Goal: Task Accomplishment & Management: Complete application form

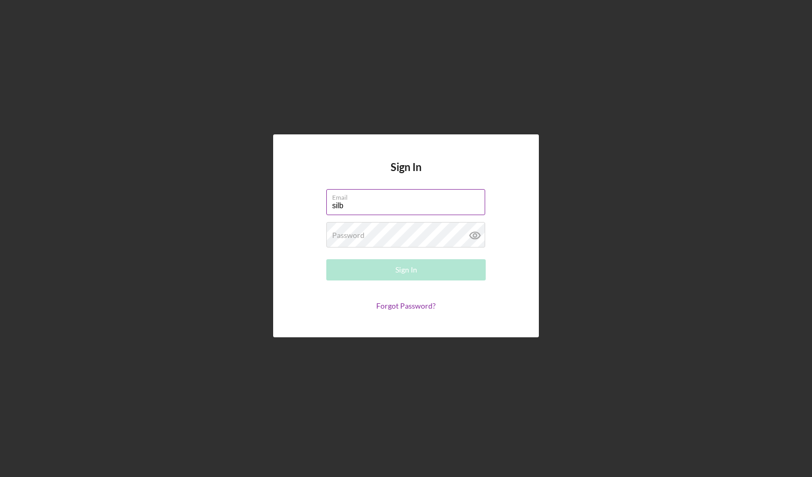
type input "[EMAIL_ADDRESS][DOMAIN_NAME]"
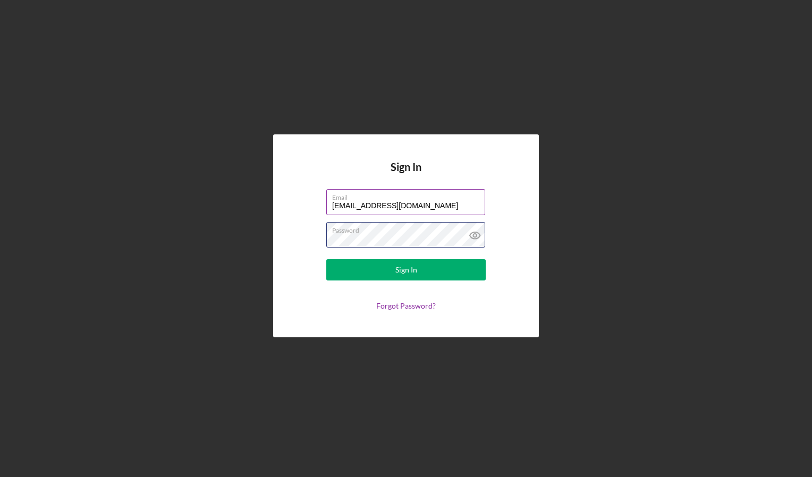
click at [326, 259] on button "Sign In" at bounding box center [405, 269] width 159 height 21
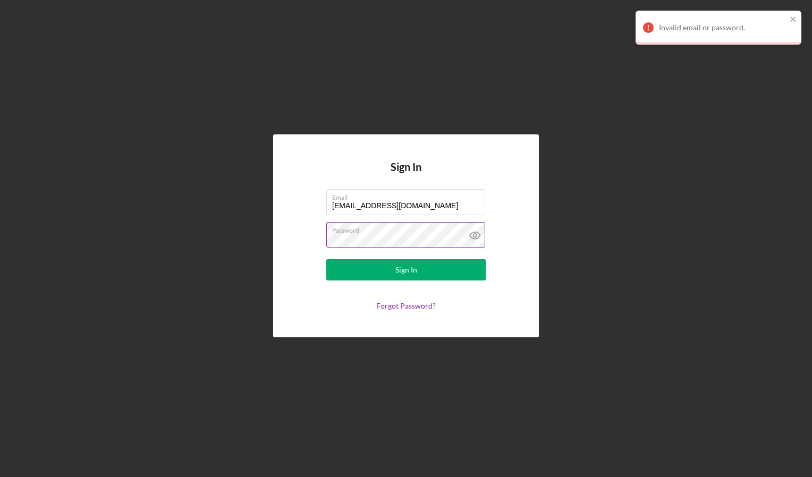
click at [475, 237] on icon at bounding box center [474, 235] width 3 height 3
click at [404, 265] on div "Sign In" at bounding box center [406, 269] width 22 height 21
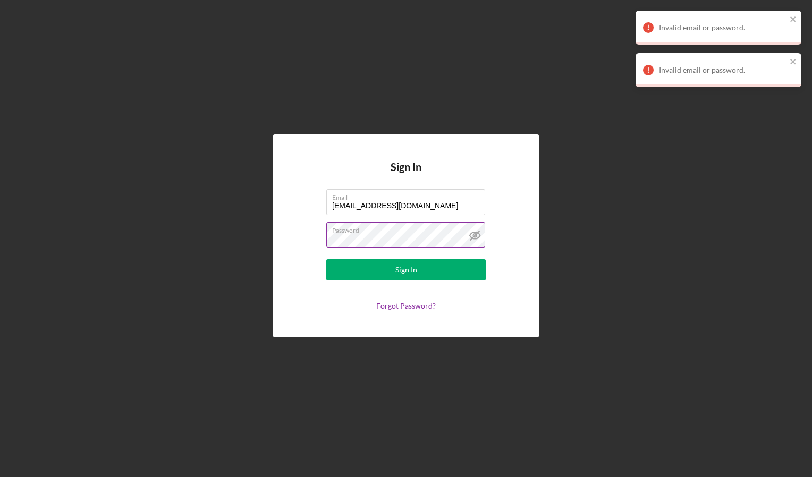
click at [414, 248] on div "Password" at bounding box center [405, 235] width 159 height 27
click at [408, 304] on link "Forgot Password?" at bounding box center [406, 305] width 60 height 9
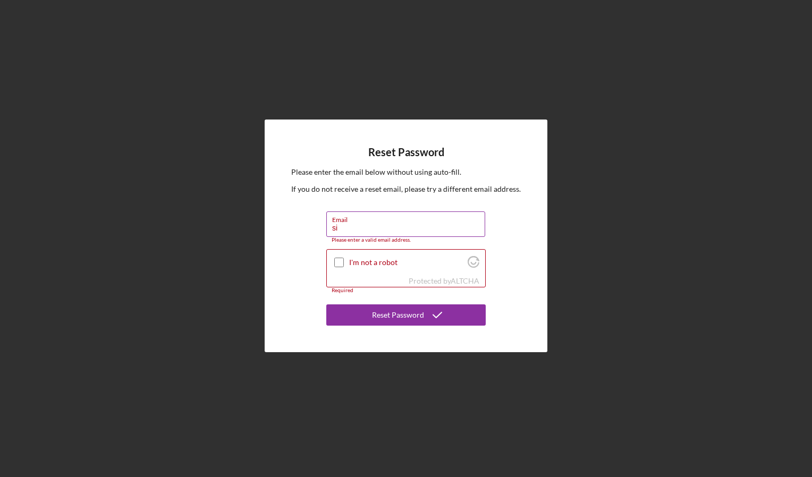
type input "silberjewelers@gmail.com"
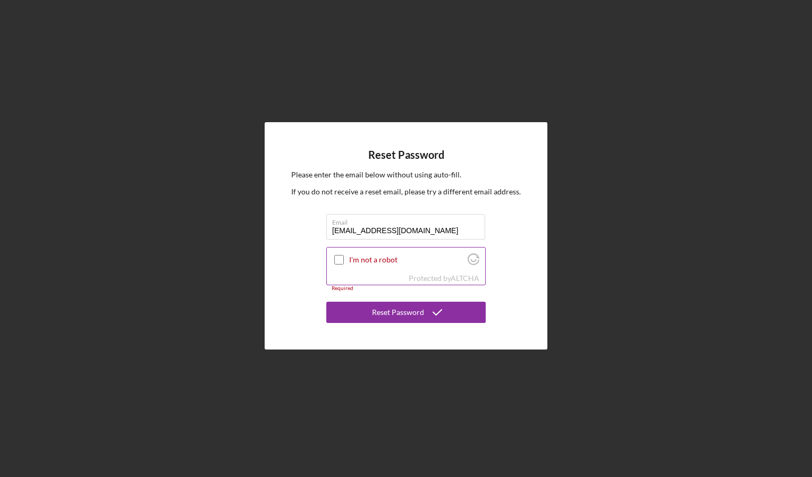
click at [334, 258] on div at bounding box center [339, 259] width 13 height 13
click at [341, 260] on input "I'm not a robot" at bounding box center [339, 260] width 10 height 10
checkbox input "true"
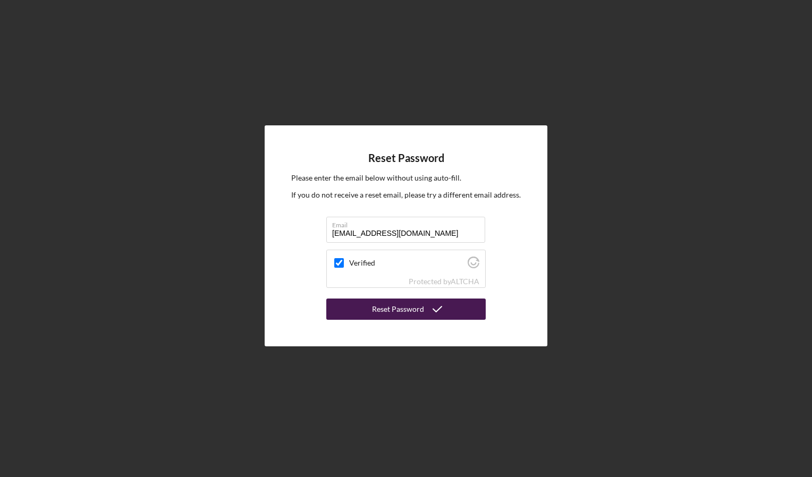
click at [373, 317] on button "Reset Password" at bounding box center [405, 309] width 159 height 21
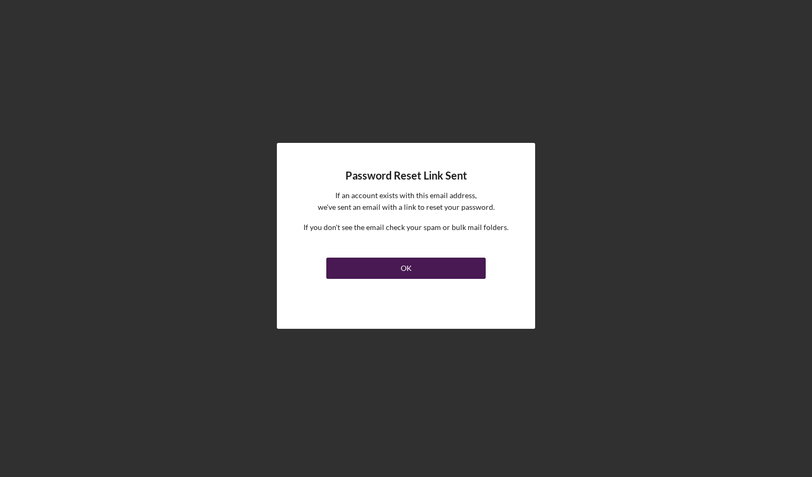
click at [435, 272] on button "OK" at bounding box center [405, 268] width 159 height 21
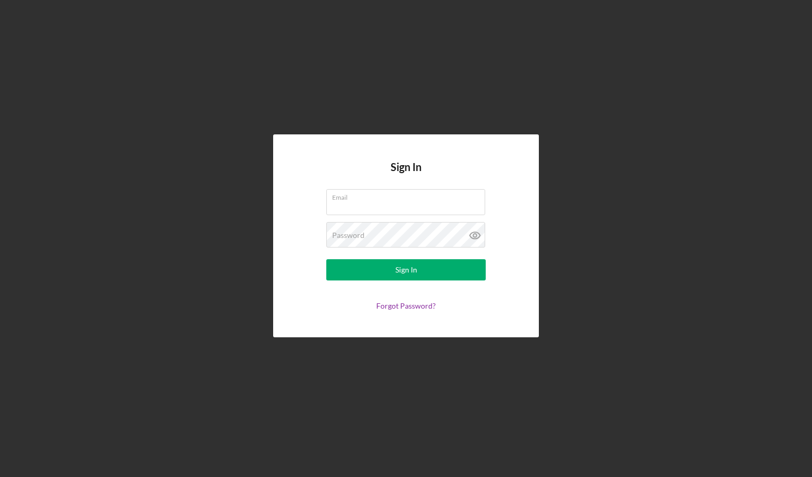
type input "silberjewelers@gmail.com"
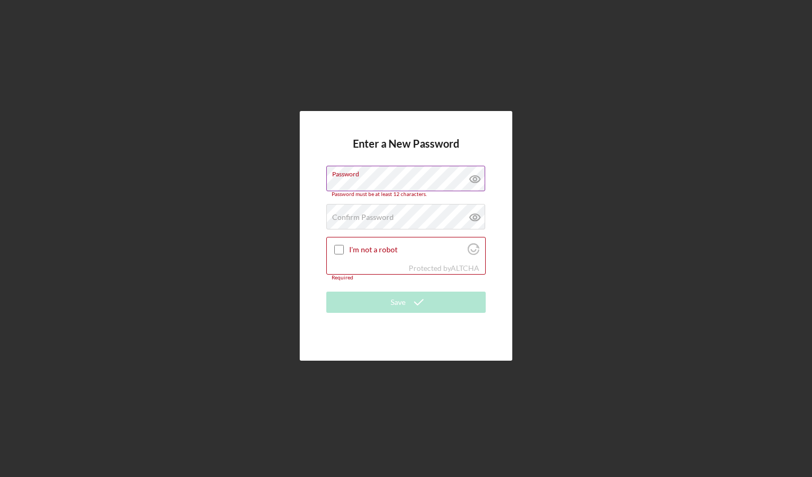
click at [471, 183] on icon at bounding box center [475, 179] width 27 height 27
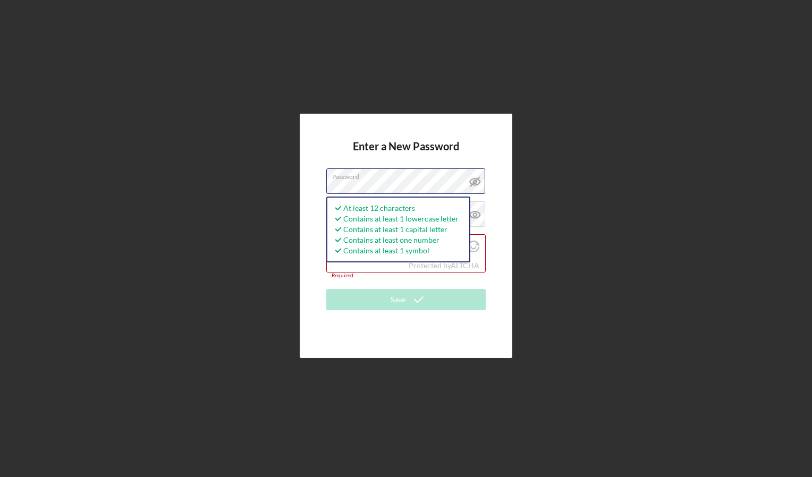
click at [258, 202] on div "Enter a New Password Password At least 12 characters Contains at least 1 lowerc…" at bounding box center [405, 236] width 801 height 472
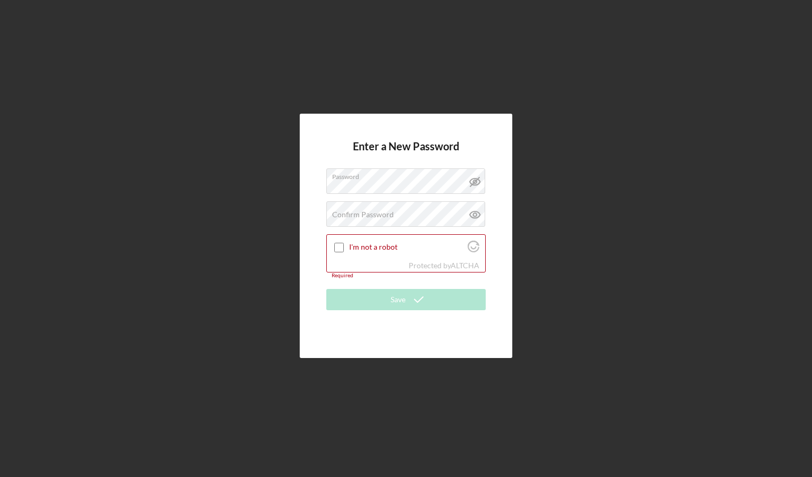
click at [317, 205] on div "Enter a New Password Password Confirm Password Passwords do not match. I'm not …" at bounding box center [406, 236] width 213 height 244
click at [362, 213] on label "Confirm Password" at bounding box center [363, 214] width 62 height 9
click at [304, 235] on div "Enter a New Password Password Confirm Password I'm not a robot Protected by ALT…" at bounding box center [406, 236] width 213 height 244
click at [339, 249] on input "I'm not a robot" at bounding box center [339, 248] width 10 height 10
checkbox input "true"
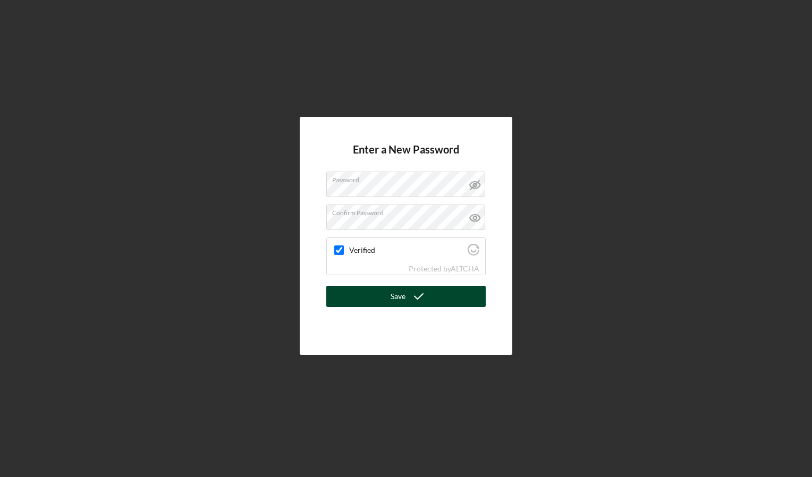
click at [432, 291] on button "Save" at bounding box center [405, 296] width 159 height 21
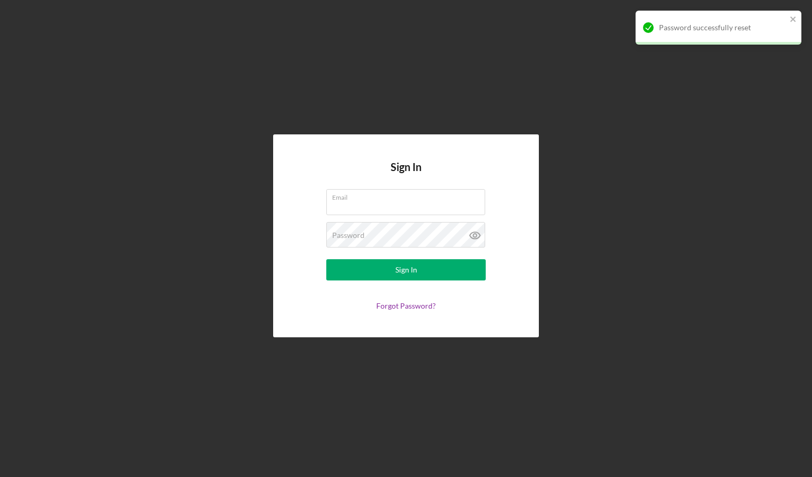
type input "silberjewelers@gmail.com"
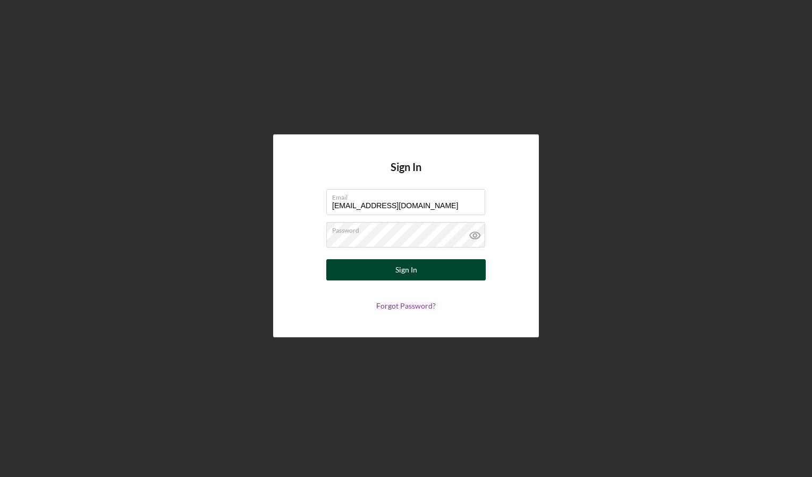
click at [434, 269] on button "Sign In" at bounding box center [405, 269] width 159 height 21
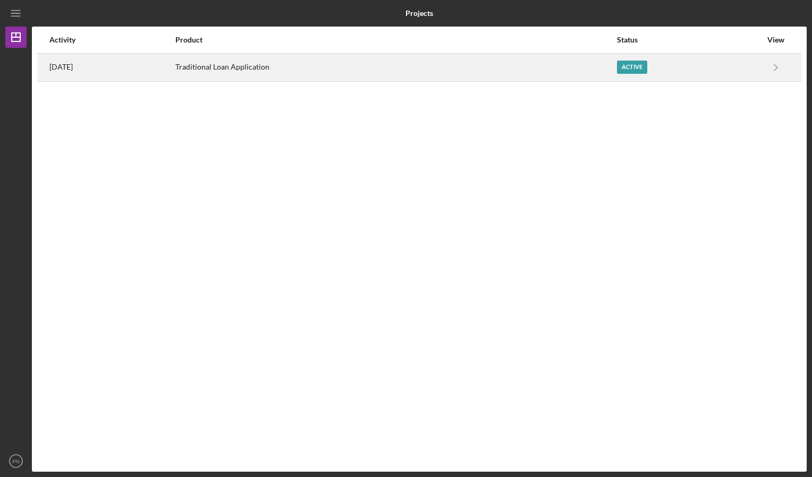
click at [738, 60] on div "Active" at bounding box center [689, 67] width 145 height 27
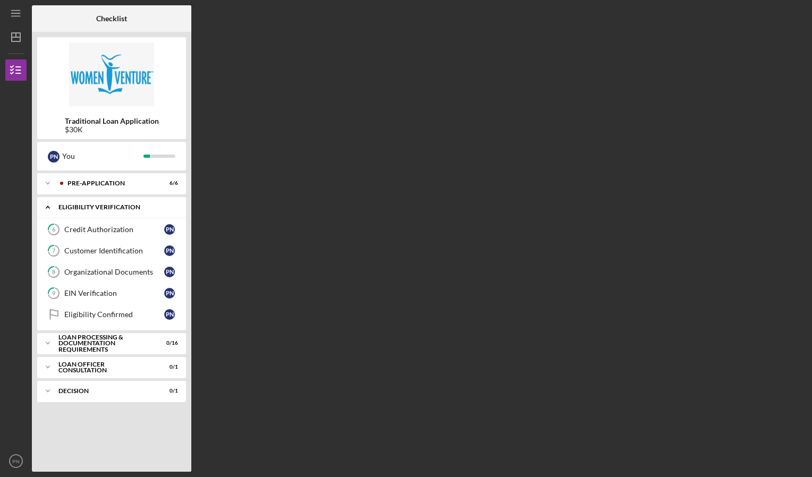
click at [113, 214] on div "Icon/Expander Eligibility Verification 0 / 5" at bounding box center [111, 208] width 149 height 22
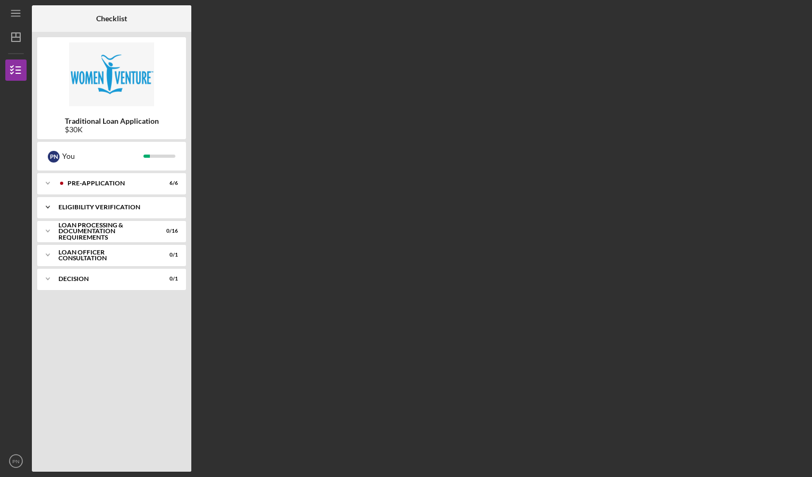
click at [113, 214] on div "Icon/Expander Eligibility Verification 0 / 5" at bounding box center [111, 207] width 149 height 21
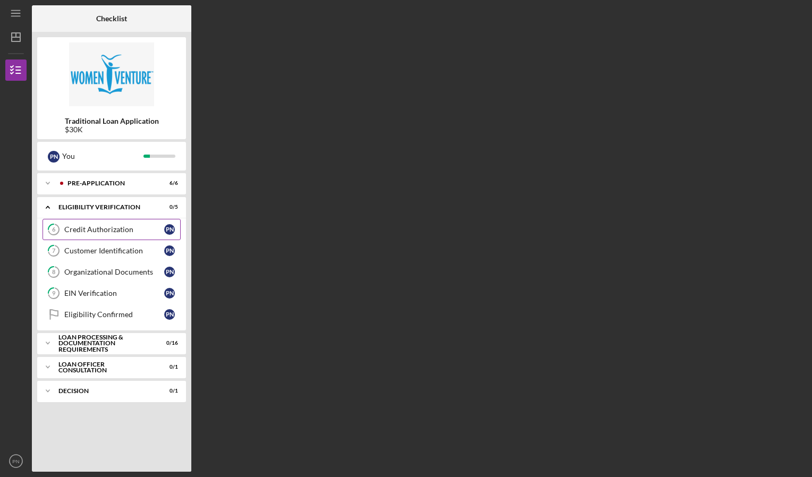
click at [114, 224] on link "6 Credit Authorization P N" at bounding box center [112, 229] width 138 height 21
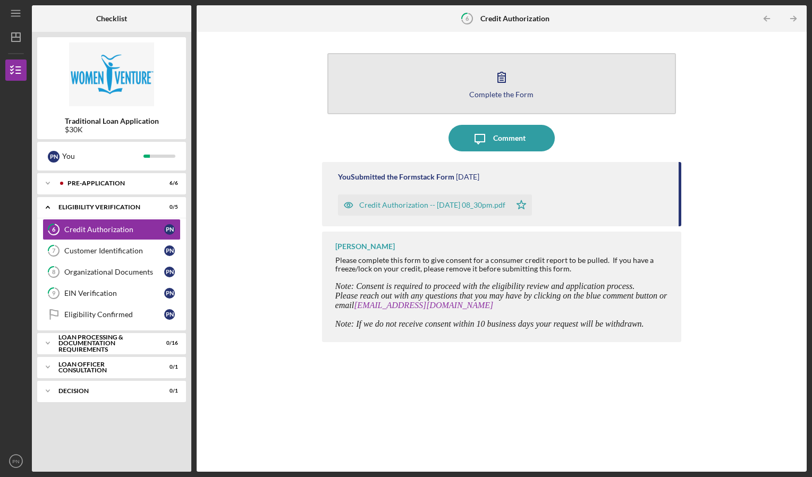
click at [493, 85] on icon "button" at bounding box center [501, 77] width 27 height 27
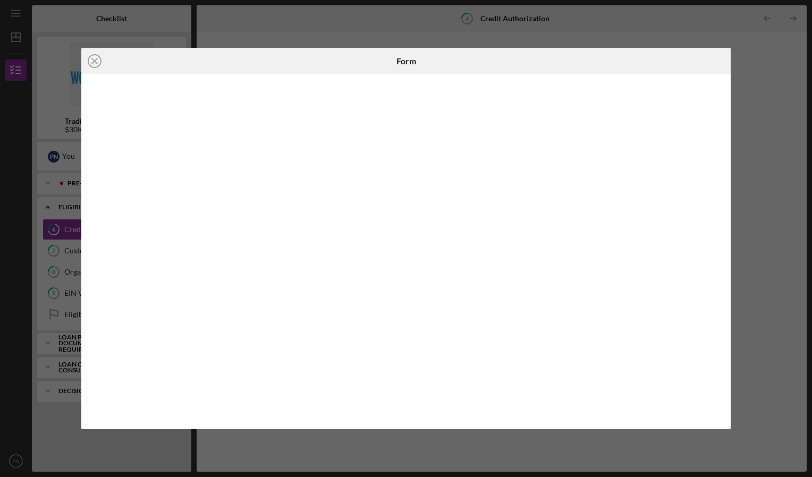
drag, startPoint x: 723, startPoint y: 218, endPoint x: 728, endPoint y: 274, distance: 56.1
click at [728, 274] on div at bounding box center [405, 251] width 649 height 355
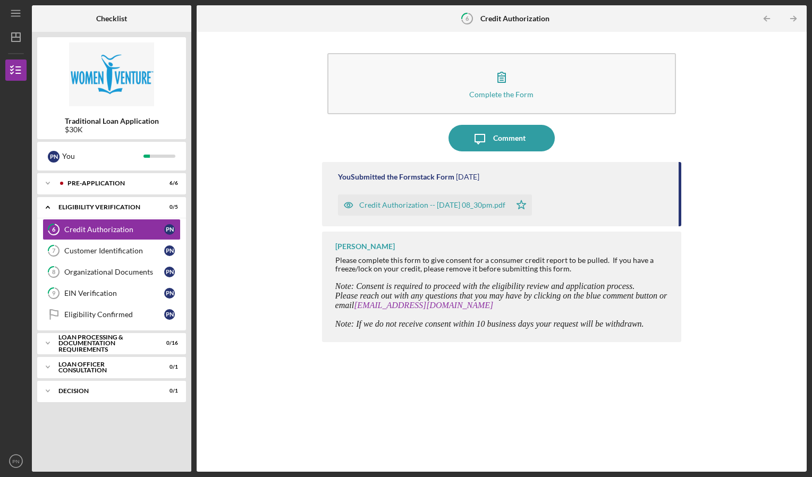
drag, startPoint x: 811, startPoint y: 224, endPoint x: 811, endPoint y: 218, distance: 6.4
click at [811, 218] on div "Icon/Menu 6 Credit Authorization Checklist Traditional Loan Application $30K P …" at bounding box center [406, 238] width 812 height 477
click at [141, 231] on div "Credit Authorization" at bounding box center [114, 229] width 100 height 9
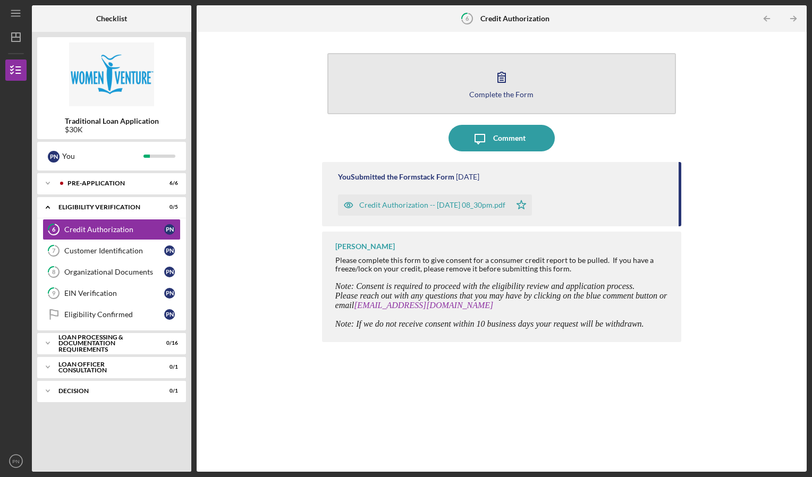
click at [511, 77] on icon "button" at bounding box center [501, 77] width 27 height 27
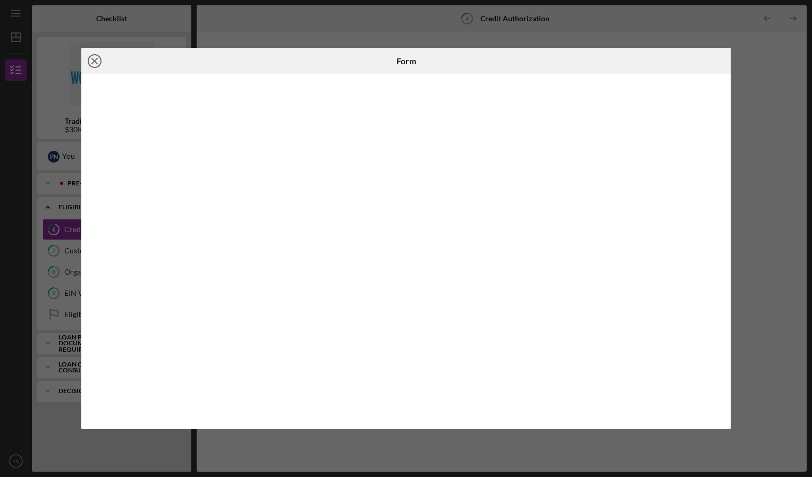
click at [99, 63] on icon "Icon/Close" at bounding box center [94, 61] width 27 height 27
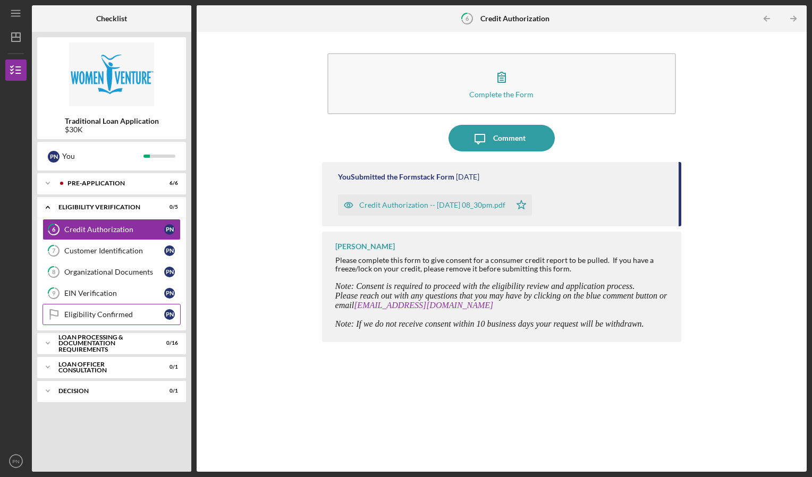
click at [128, 316] on div "Eligibility Confirmed" at bounding box center [114, 314] width 100 height 9
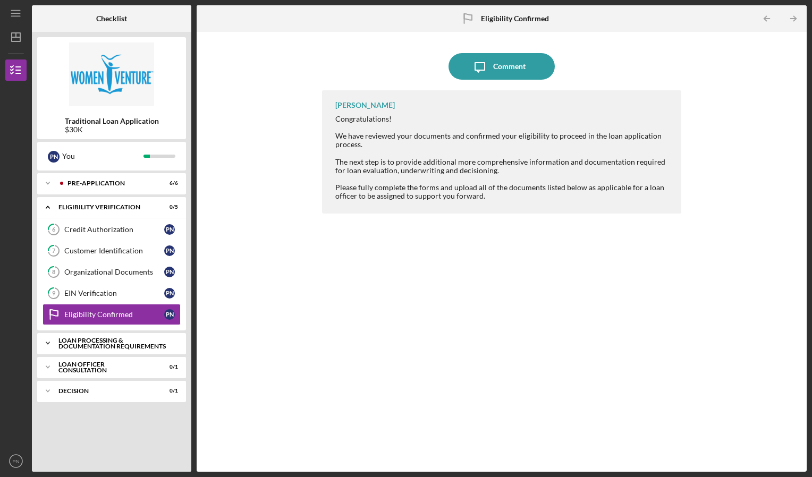
click at [111, 348] on div "Loan Processing & Documentation Requirements" at bounding box center [115, 343] width 114 height 12
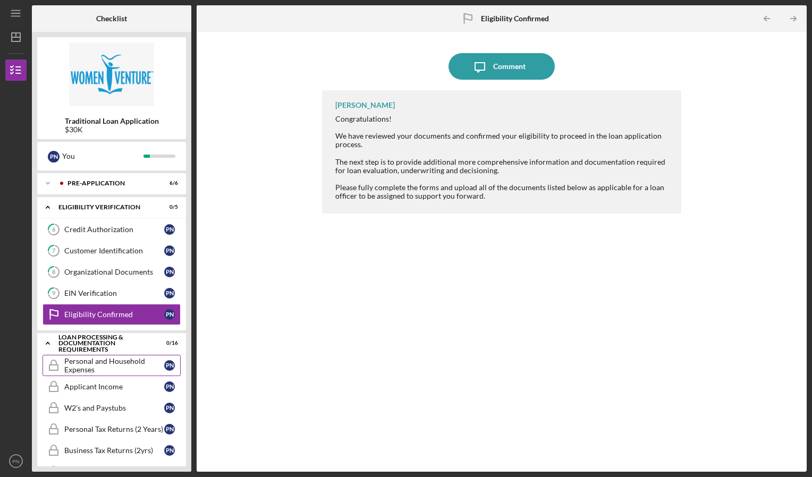
click at [122, 365] on div "Personal and Household Expenses" at bounding box center [114, 365] width 100 height 17
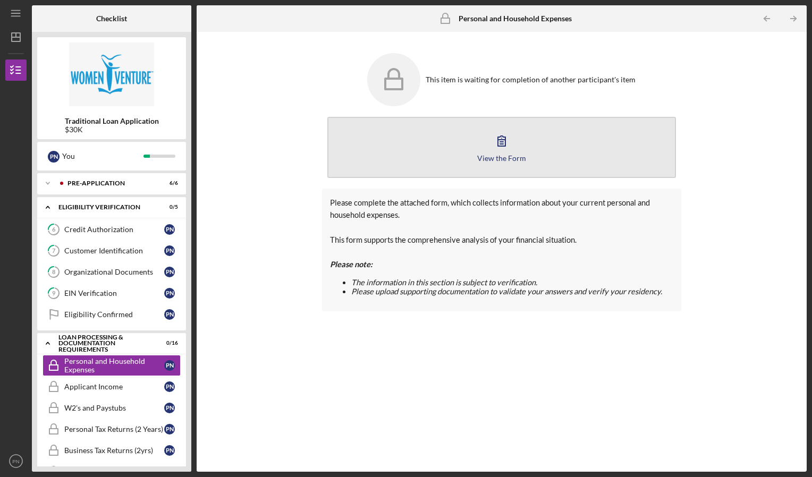
click at [505, 140] on icon "button" at bounding box center [501, 141] width 7 height 10
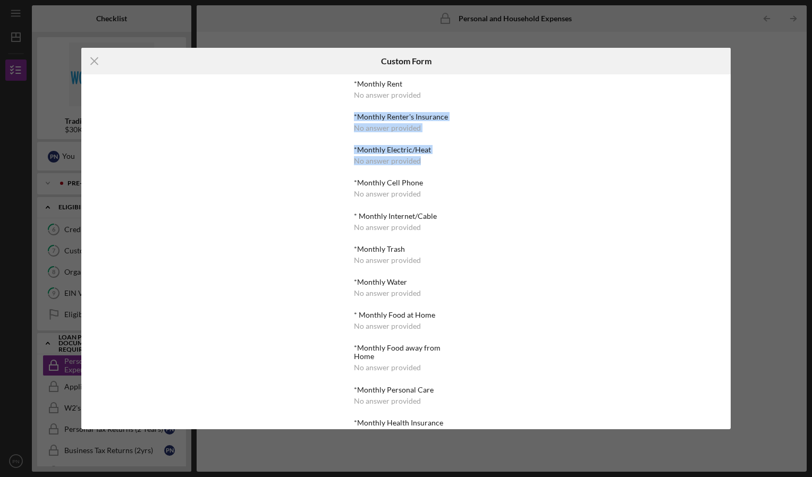
drag, startPoint x: 468, startPoint y: 158, endPoint x: 465, endPoint y: 88, distance: 69.6
click at [465, 88] on div "*Monthly Rent No answer provided *Monthly Renter's Insurance No answer provided…" at bounding box center [406, 251] width 130 height 355
drag, startPoint x: 465, startPoint y: 88, endPoint x: 387, endPoint y: 120, distance: 84.4
click at [387, 120] on div "*Monthly Renter's Insurance" at bounding box center [406, 117] width 104 height 9
click at [411, 94] on div "No answer provided" at bounding box center [387, 95] width 67 height 9
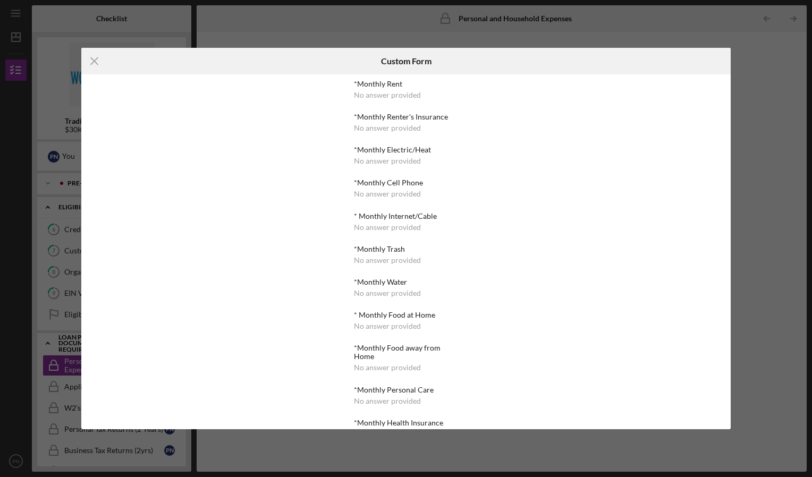
click at [368, 86] on div "*Monthly Rent" at bounding box center [406, 84] width 104 height 9
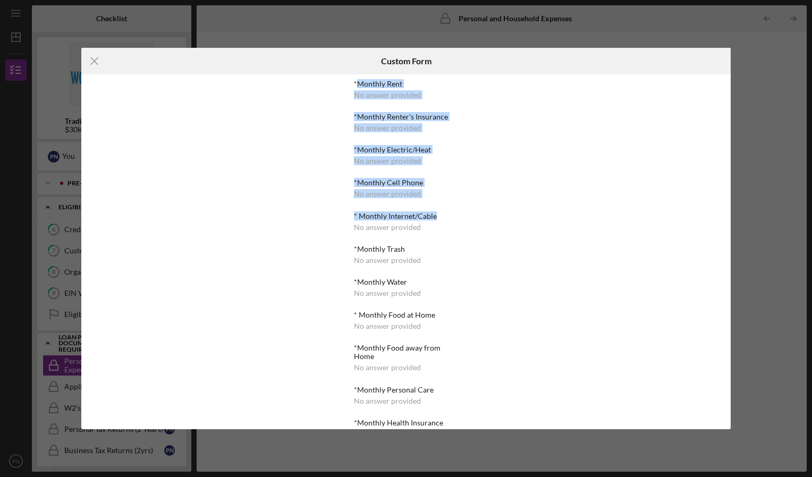
drag, startPoint x: 360, startPoint y: 86, endPoint x: 481, endPoint y: 209, distance: 172.5
click at [481, 209] on div "*Monthly Rent No answer provided *Monthly Renter's Insurance No answer provided…" at bounding box center [405, 251] width 649 height 355
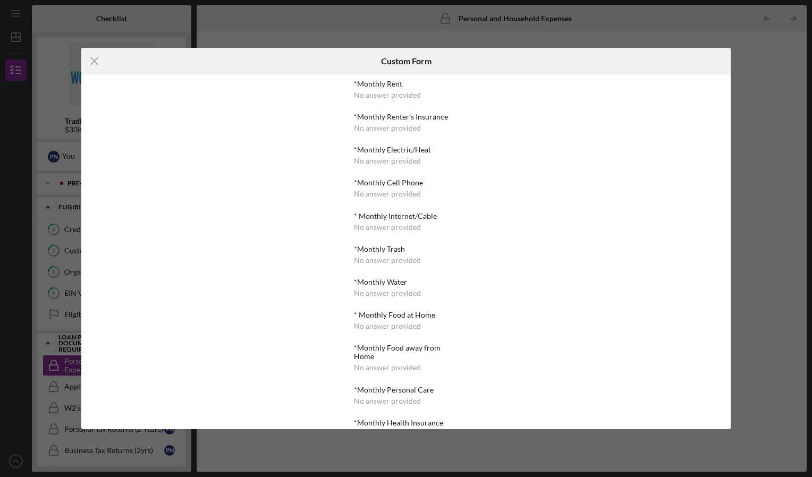
drag, startPoint x: 481, startPoint y: 209, endPoint x: 275, endPoint y: 278, distance: 217.1
click at [275, 278] on div "*Monthly Rent No answer provided *Monthly Renter's Insurance No answer provided…" at bounding box center [405, 251] width 649 height 355
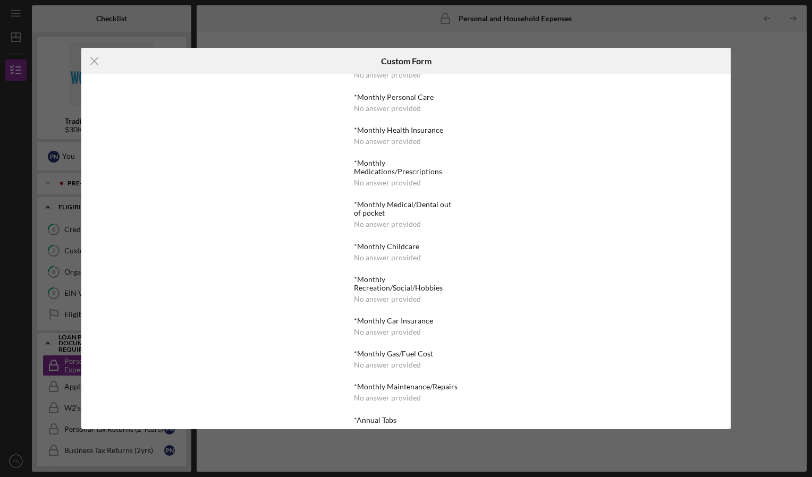
scroll to position [357, 0]
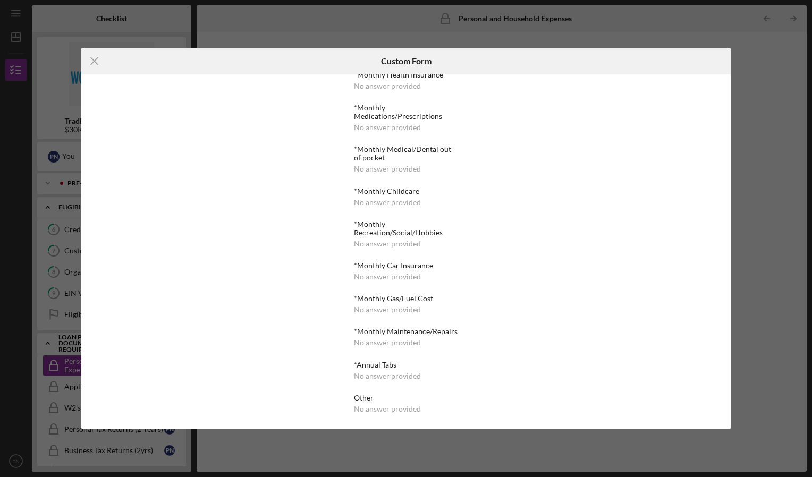
click at [388, 400] on div "Other" at bounding box center [406, 398] width 104 height 9
click at [393, 377] on div "No answer provided" at bounding box center [387, 376] width 67 height 9
drag, startPoint x: 472, startPoint y: 293, endPoint x: 484, endPoint y: 245, distance: 49.7
click at [484, 245] on div "*Monthly Rent No answer provided *Monthly Renter's Insurance No answer provided…" at bounding box center [405, 251] width 649 height 355
drag, startPoint x: 484, startPoint y: 245, endPoint x: 286, endPoint y: 239, distance: 198.3
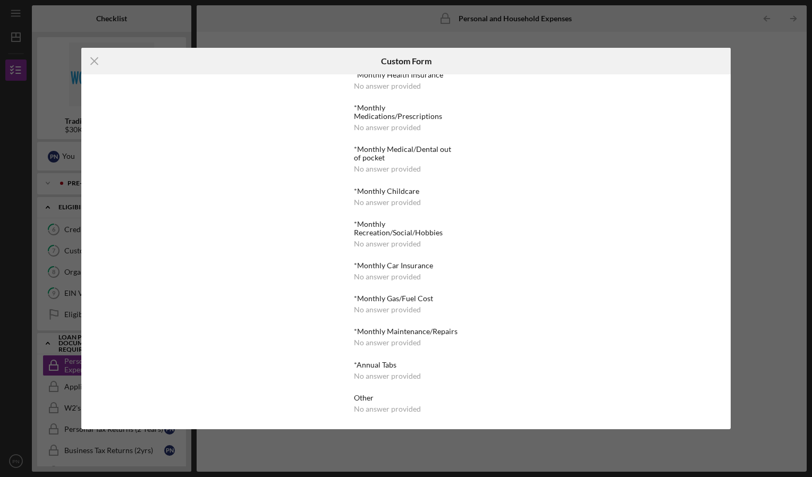
click at [286, 239] on div "*Monthly Rent No answer provided *Monthly Renter's Insurance No answer provided…" at bounding box center [405, 251] width 649 height 355
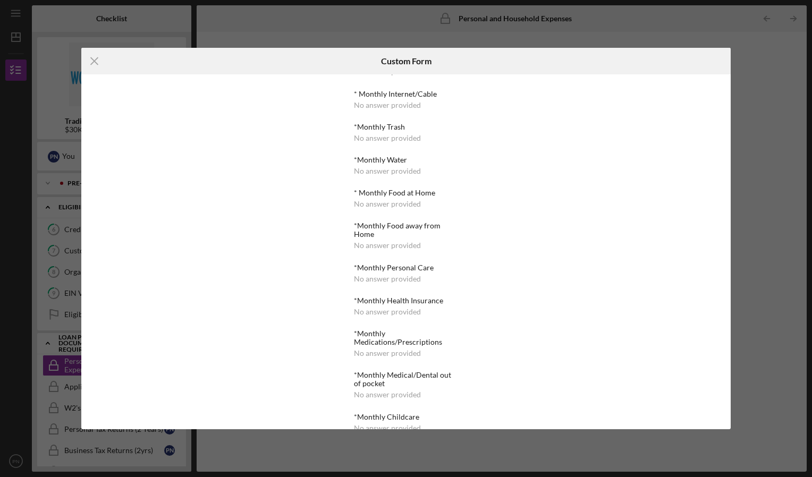
scroll to position [0, 0]
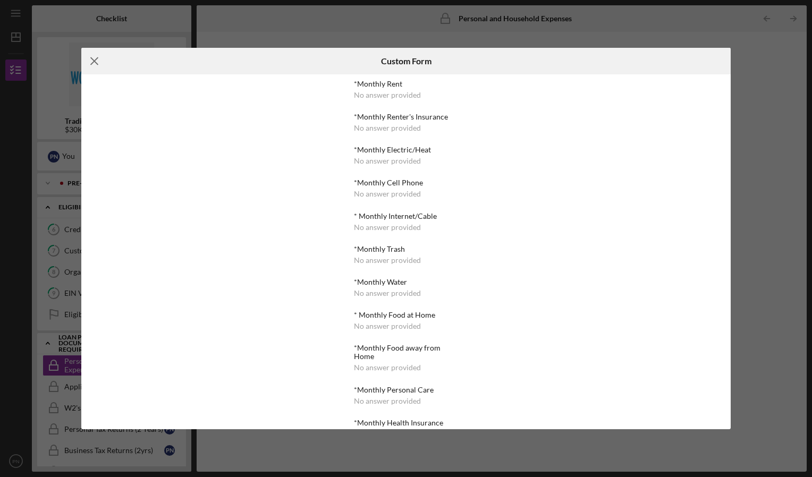
click at [96, 61] on icon "Icon/Menu Close" at bounding box center [94, 61] width 27 height 27
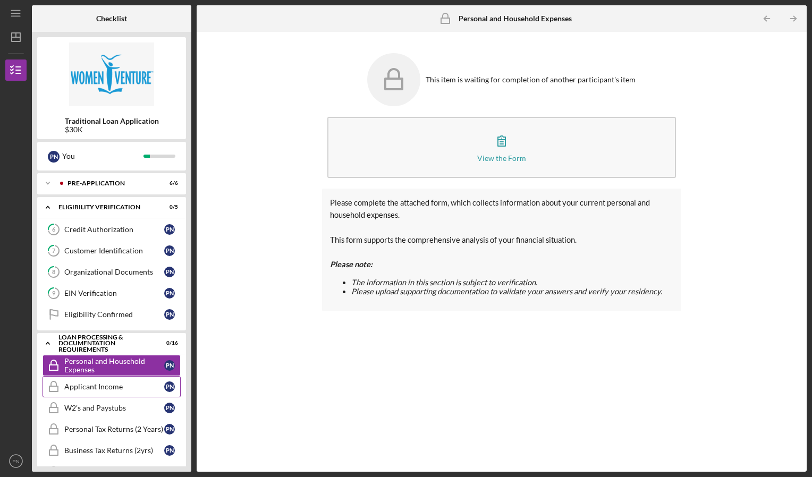
click at [126, 393] on link "Applicant Income Applicant Income P N" at bounding box center [112, 386] width 138 height 21
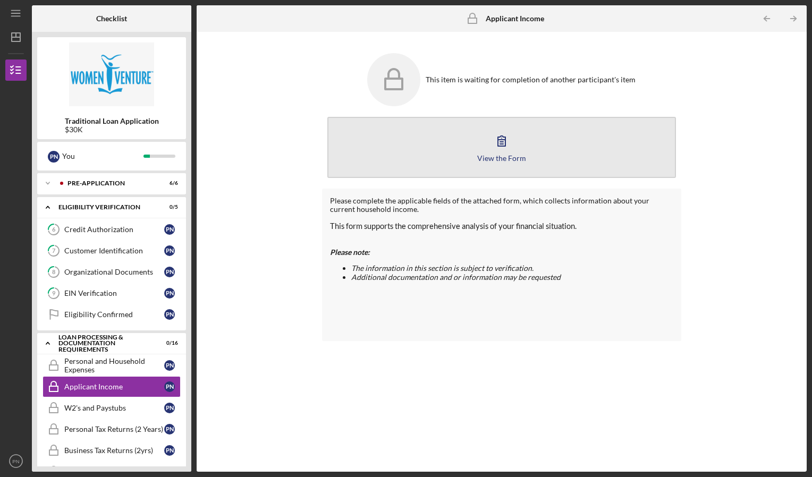
click at [495, 141] on icon "button" at bounding box center [501, 141] width 27 height 27
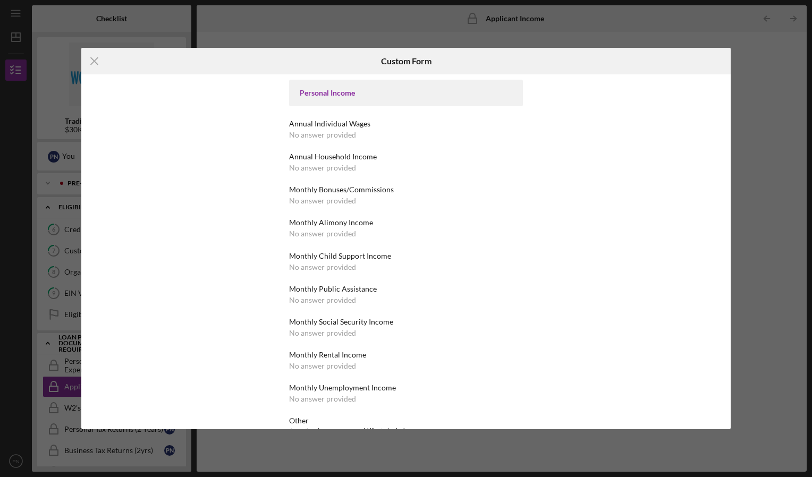
click at [342, 104] on div "Personal Income" at bounding box center [406, 93] width 234 height 27
click at [336, 98] on div "Personal Income" at bounding box center [406, 93] width 234 height 27
drag, startPoint x: 336, startPoint y: 98, endPoint x: 285, endPoint y: 80, distance: 53.6
click at [285, 80] on div "Personal Income Annual Individual Wages No answer provided Annual Household Inc…" at bounding box center [406, 251] width 292 height 355
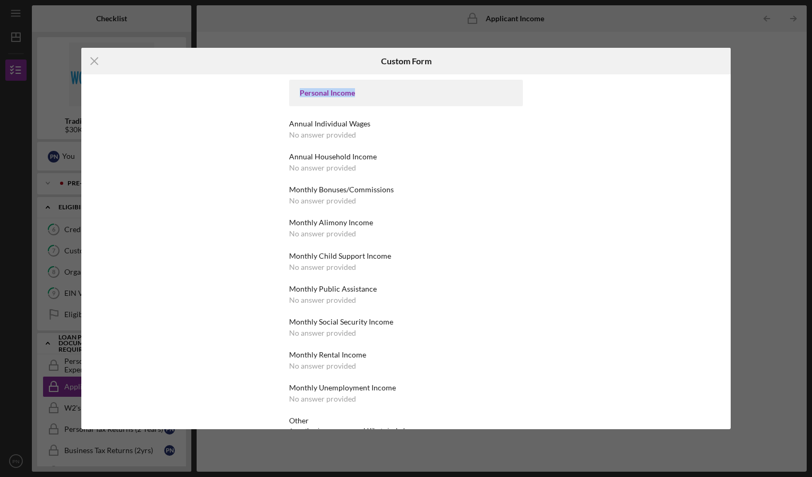
click at [187, 92] on div "Personal Income Annual Individual Wages No answer provided Annual Household Inc…" at bounding box center [405, 251] width 649 height 355
click at [92, 64] on line at bounding box center [94, 60] width 7 height 7
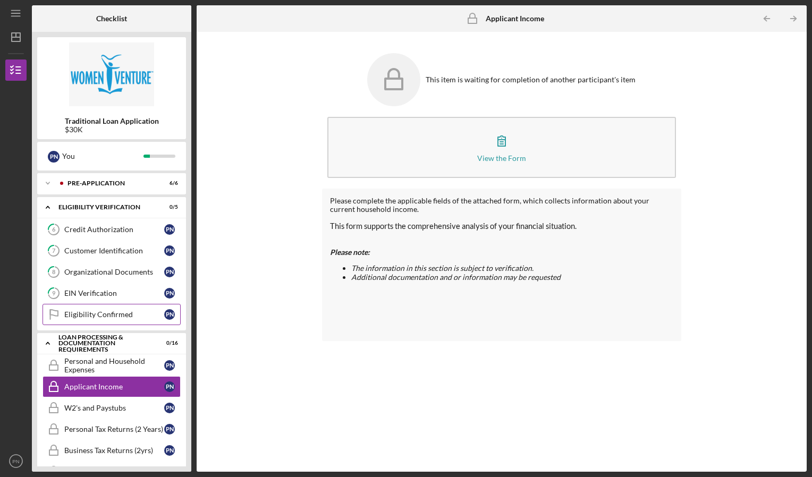
click at [62, 317] on icon "Eligibility Confirmed" at bounding box center [53, 314] width 27 height 27
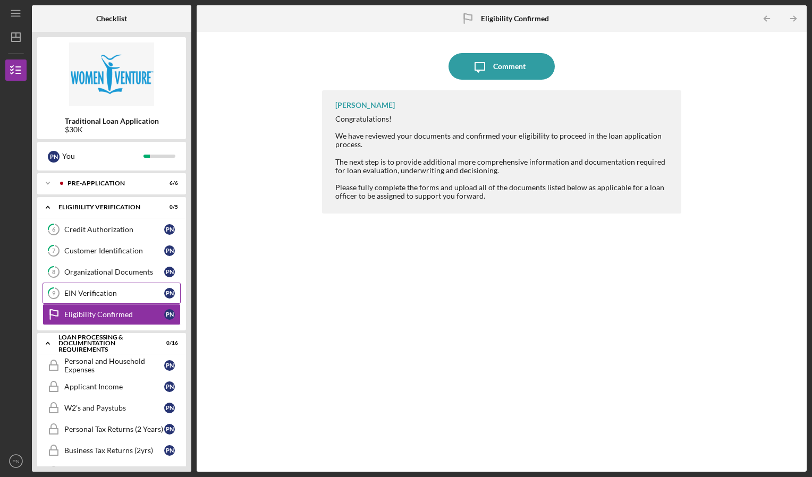
click at [59, 298] on icon "9" at bounding box center [53, 293] width 27 height 27
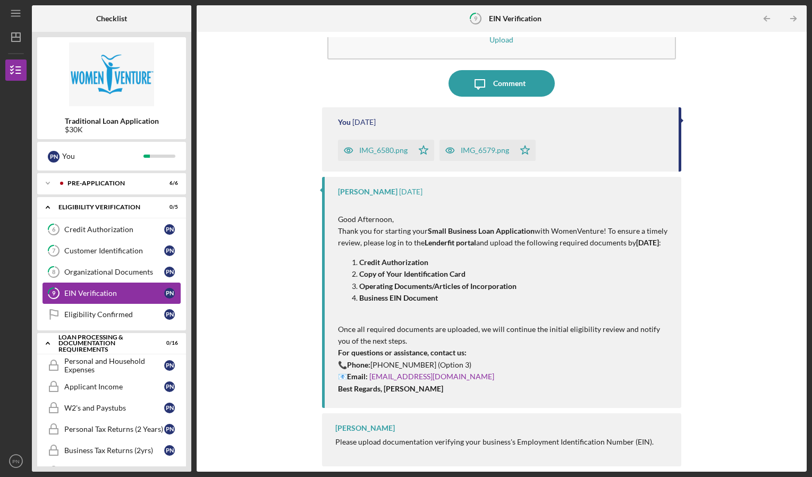
scroll to position [66, 0]
drag, startPoint x: 811, startPoint y: 231, endPoint x: 814, endPoint y: 280, distance: 48.9
click at [811, 280] on html "Icon/Menu 9 EIN Verification Checklist Traditional Loan Application $30K P N Yo…" at bounding box center [406, 238] width 812 height 477
click at [759, 463] on div "Icon/Upload Upload Icon/Message Comment You 3 days ago IMG_6580.png Icon/Star I…" at bounding box center [501, 251] width 599 height 429
click at [375, 148] on div "IMG_6580.png" at bounding box center [375, 150] width 75 height 21
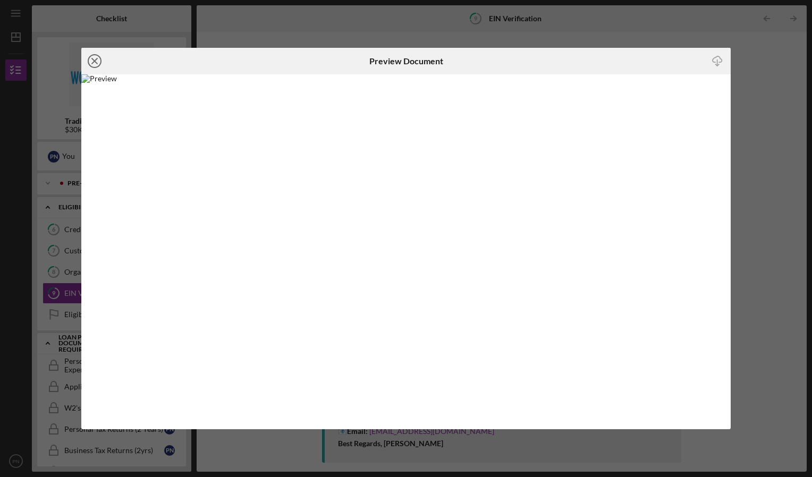
click at [102, 57] on icon "Icon/Close" at bounding box center [94, 61] width 27 height 27
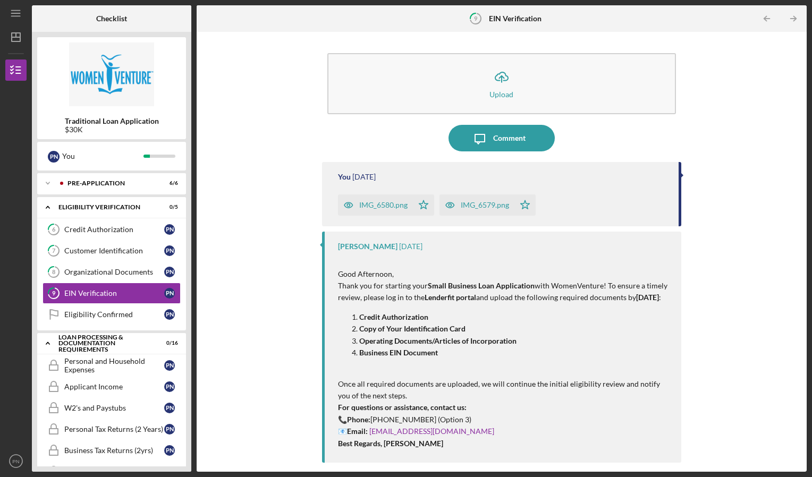
click at [482, 206] on div "IMG_6579.png" at bounding box center [485, 205] width 48 height 9
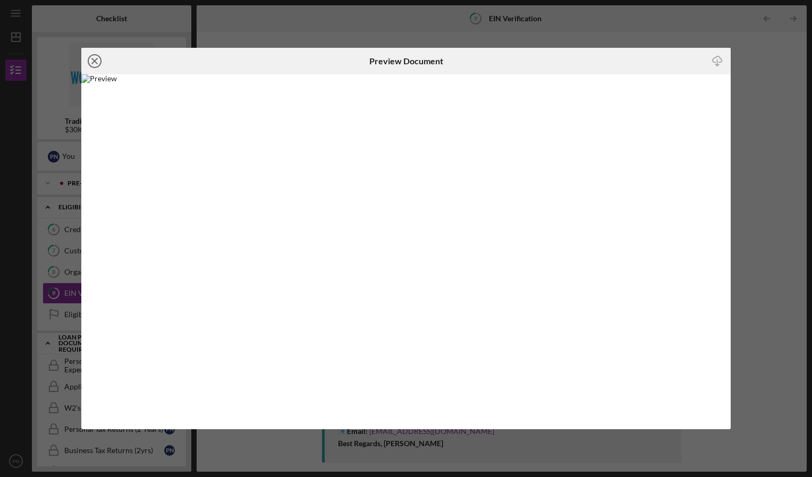
click at [92, 65] on icon "Icon/Close" at bounding box center [94, 61] width 27 height 27
